Goal: Check status: Check status

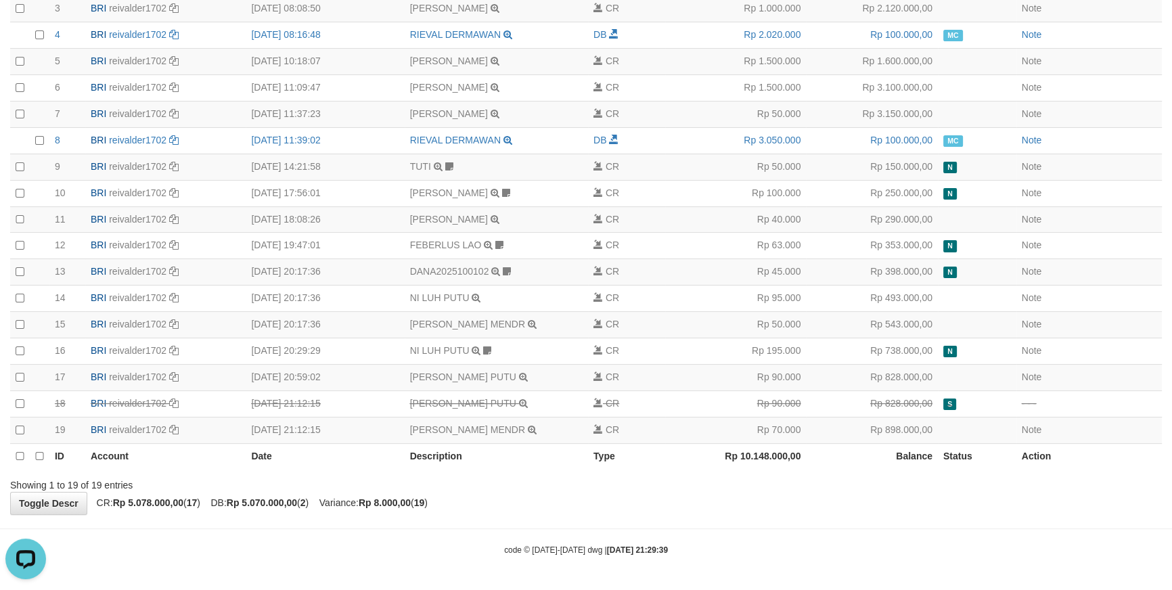
scroll to position [220, 0]
